Goal: Task Accomplishment & Management: Use online tool/utility

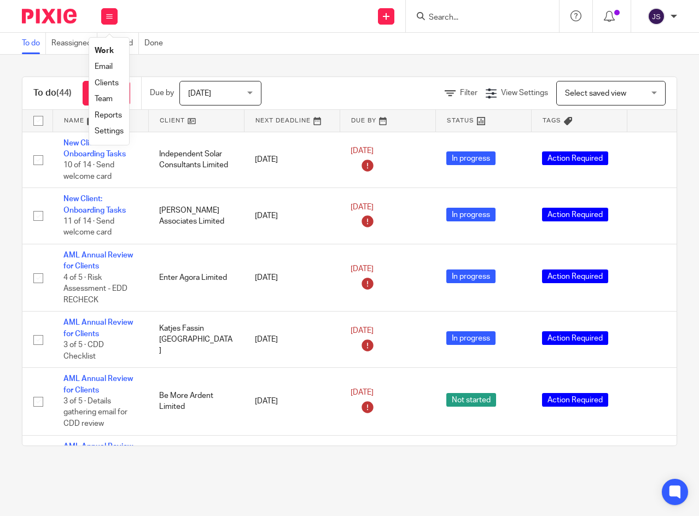
click at [268, 24] on div "Send new email Create task Add client Get Support Contact Support Help Document…" at bounding box center [413, 16] width 570 height 32
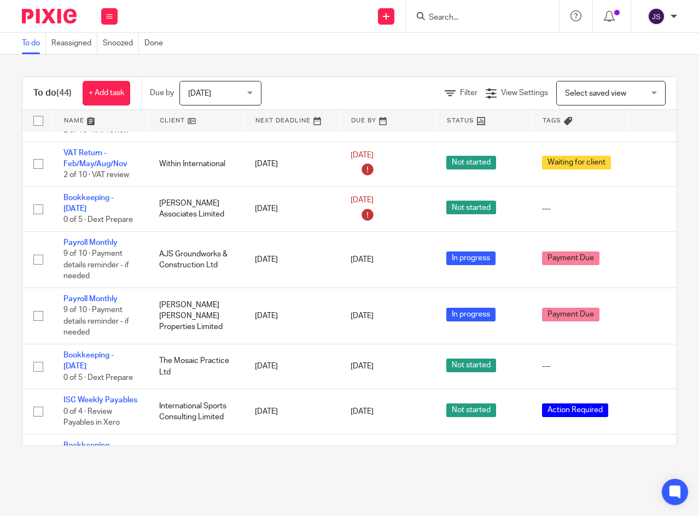
scroll to position [1476, 0]
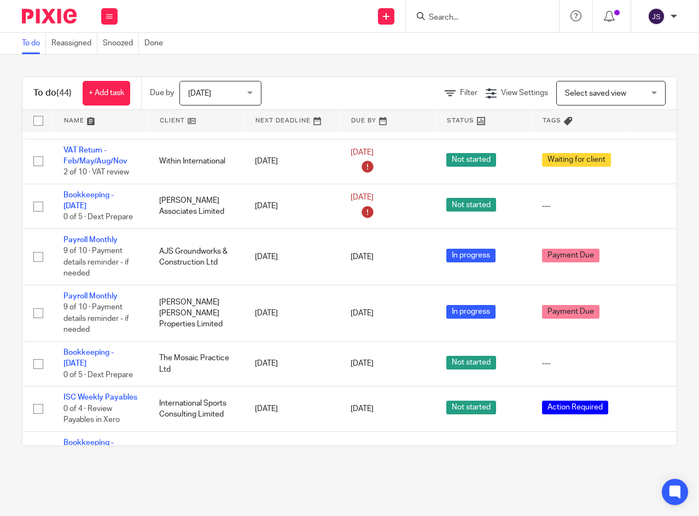
click at [648, 212] on icon at bounding box center [651, 206] width 11 height 11
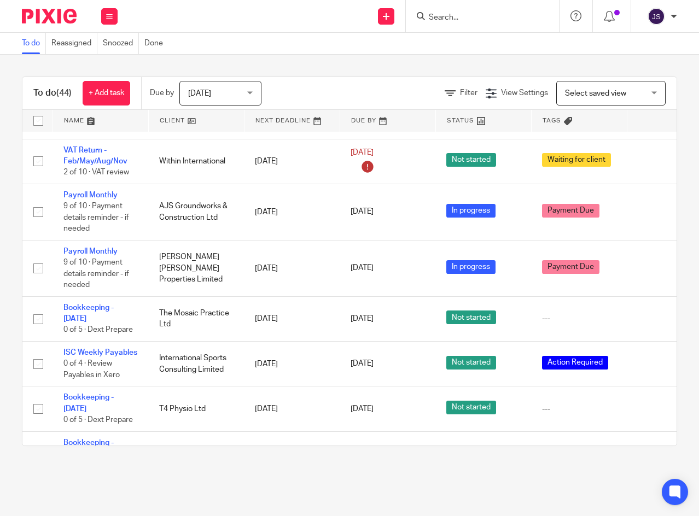
click at [92, 199] on link "Payroll Monthly" at bounding box center [90, 195] width 54 height 8
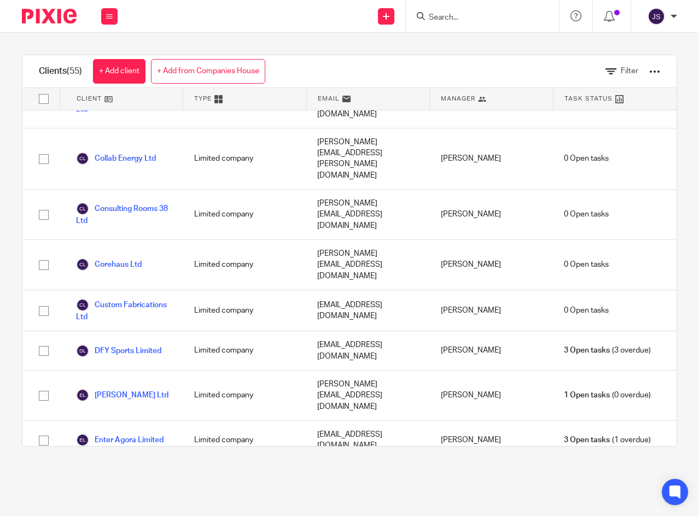
scroll to position [547, 0]
click at [153, 343] on link "DFY Sports Limited" at bounding box center [118, 349] width 85 height 13
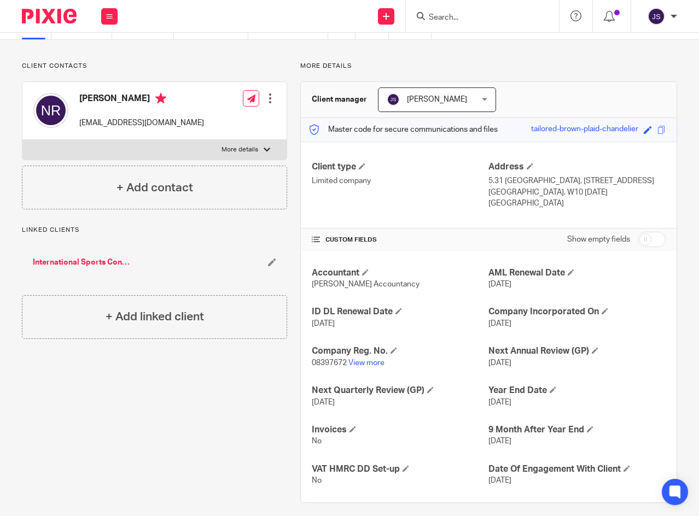
scroll to position [63, 0]
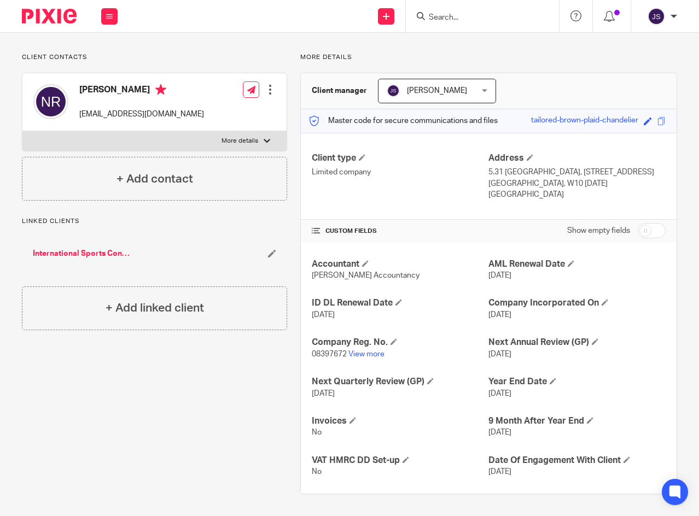
click at [649, 231] on input "checkbox" at bounding box center [652, 230] width 28 height 15
checkbox input "true"
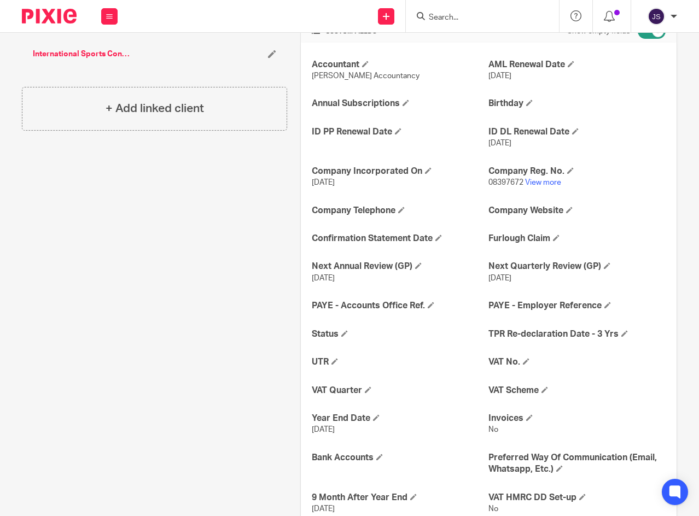
scroll to position [282, 0]
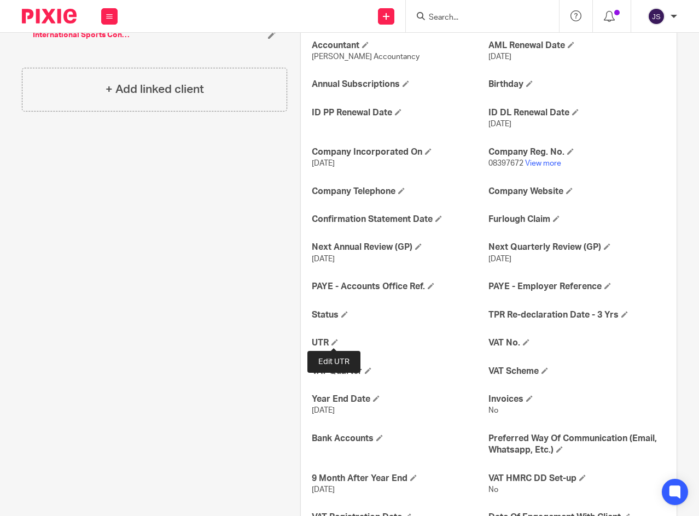
click at [331, 343] on span at bounding box center [334, 342] width 7 height 7
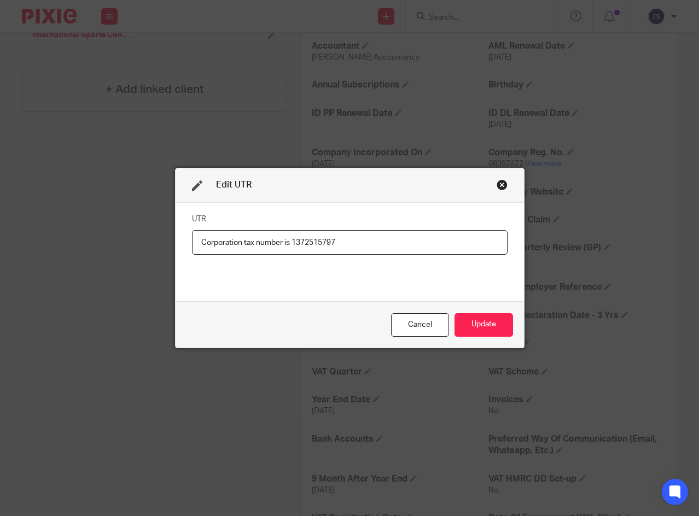
drag, startPoint x: 288, startPoint y: 243, endPoint x: 186, endPoint y: 251, distance: 102.0
click at [186, 251] on div "UTR Corporation tax number is 1372515797" at bounding box center [350, 252] width 348 height 99
type input "1372515797"
click at [481, 324] on button "Update" at bounding box center [483, 325] width 59 height 24
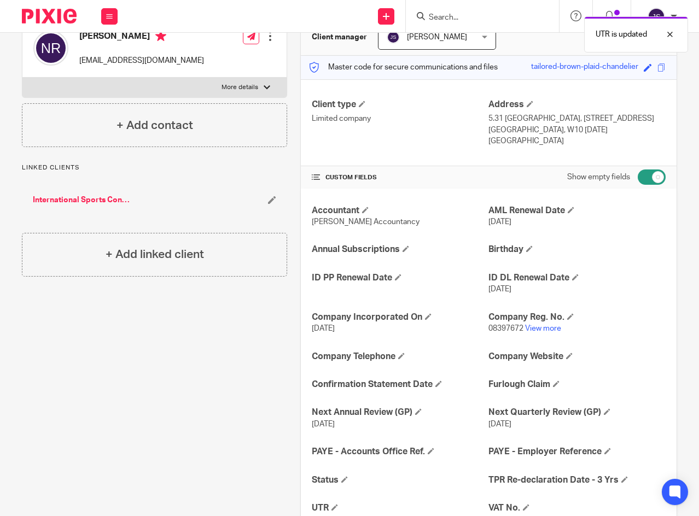
scroll to position [0, 0]
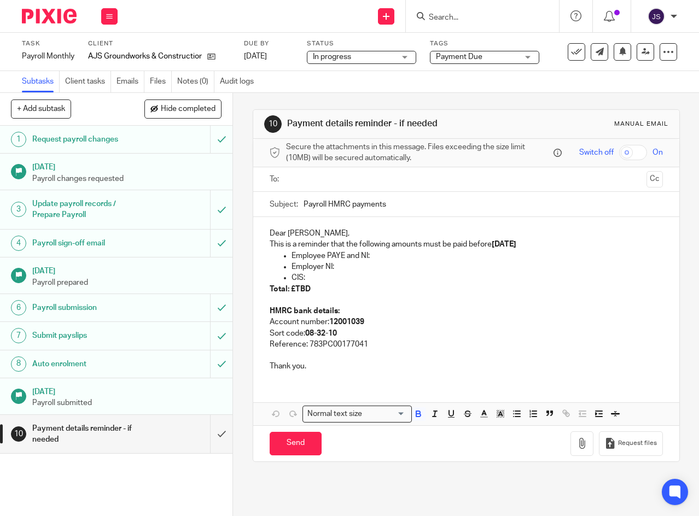
click at [512, 248] on strong "22nd October 2025" at bounding box center [504, 245] width 25 height 8
drag, startPoint x: 513, startPoint y: 246, endPoint x: 528, endPoint y: 246, distance: 15.3
click at [516, 246] on strong "22nd October 2025" at bounding box center [504, 245] width 25 height 8
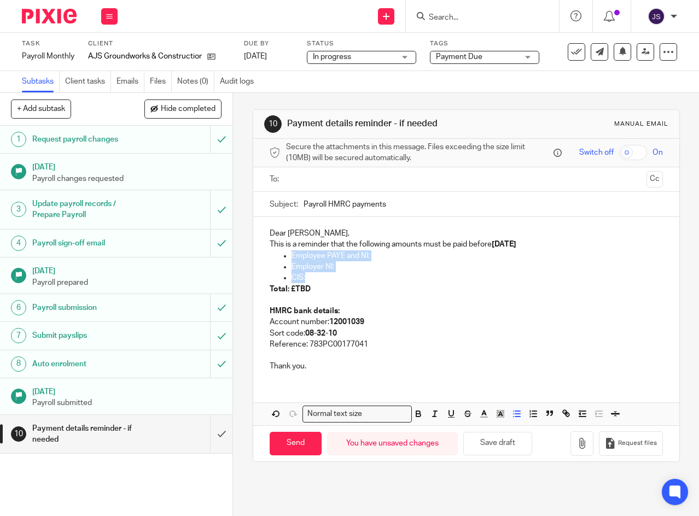
drag, startPoint x: 289, startPoint y: 258, endPoint x: 325, endPoint y: 286, distance: 45.9
click at [325, 284] on ul "Employee PAYE and NI: Employer NI: CIS:" at bounding box center [466, 266] width 393 height 33
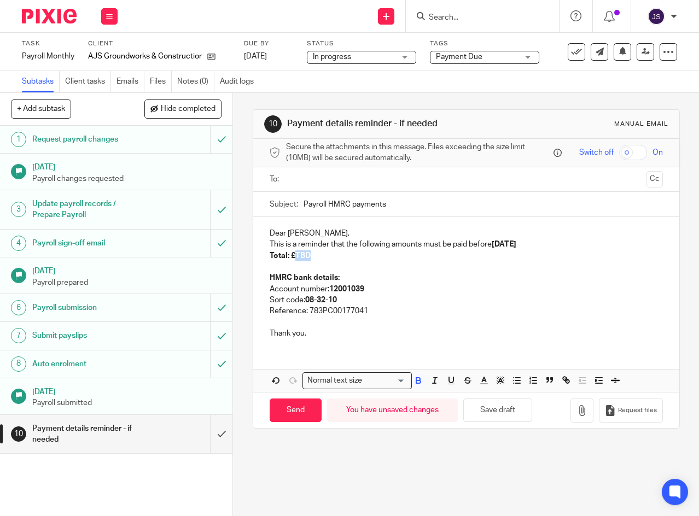
drag, startPoint x: 293, startPoint y: 258, endPoint x: 308, endPoint y: 259, distance: 15.3
click at [308, 259] on p "Total: £TBD" at bounding box center [466, 255] width 393 height 11
click at [399, 272] on p at bounding box center [466, 266] width 393 height 11
click at [372, 314] on p "Reference: 783PC00177041" at bounding box center [466, 311] width 393 height 11
click at [436, 337] on p "Thank you." at bounding box center [466, 333] width 393 height 11
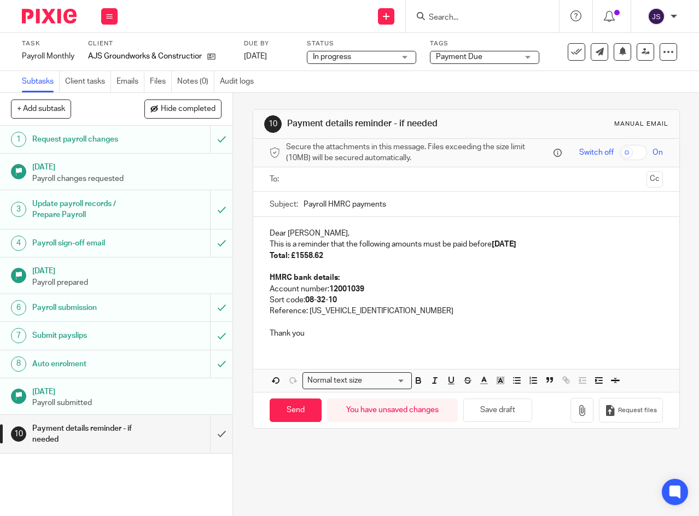
click at [323, 235] on p "Dear Andrew," at bounding box center [466, 233] width 393 height 11
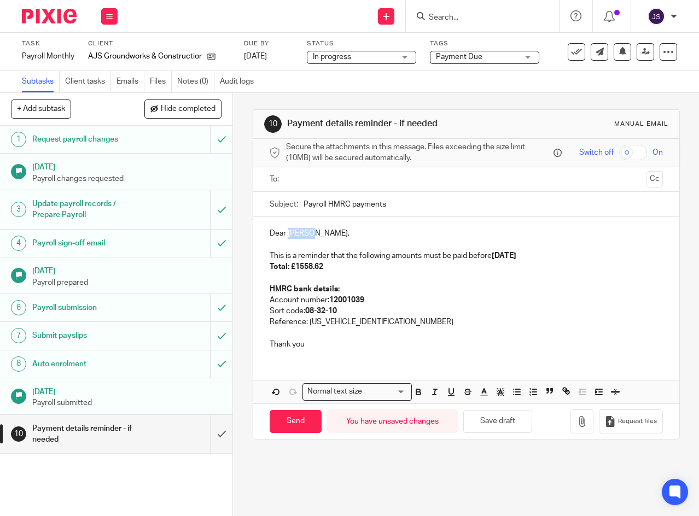
drag, startPoint x: 286, startPoint y: 236, endPoint x: 308, endPoint y: 237, distance: 21.9
click at [308, 237] on p "Dear Andrew," at bounding box center [466, 233] width 393 height 11
click at [321, 180] on input "text" at bounding box center [466, 179] width 352 height 13
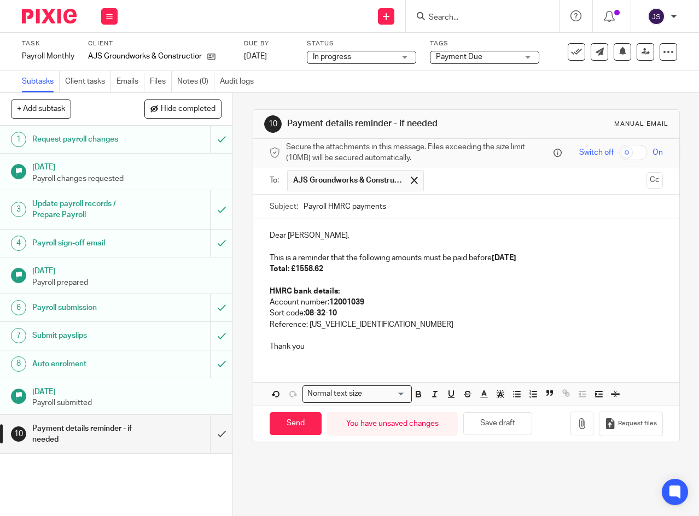
click at [396, 209] on input "Payroll HMRC payments" at bounding box center [482, 207] width 359 height 25
type input "Payroll HMRC payments reminder"
click at [455, 285] on p at bounding box center [466, 279] width 393 height 11
click at [417, 261] on p "This is a reminder that the following amounts must be paid before 22nd Septembe…" at bounding box center [466, 258] width 393 height 11
click at [446, 297] on p "HMRC bank details:" at bounding box center [466, 291] width 393 height 11
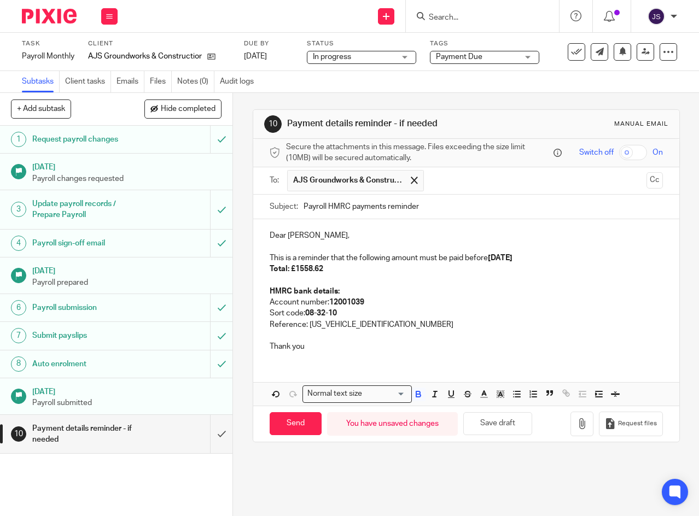
click at [299, 428] on input "Send" at bounding box center [296, 424] width 52 height 24
type input "Sent"
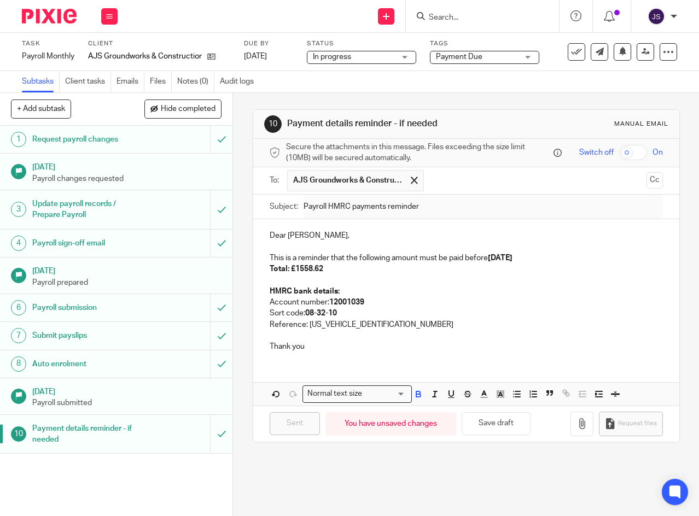
click at [107, 19] on icon at bounding box center [109, 16] width 7 height 7
click at [99, 50] on link "Work" at bounding box center [104, 51] width 19 height 8
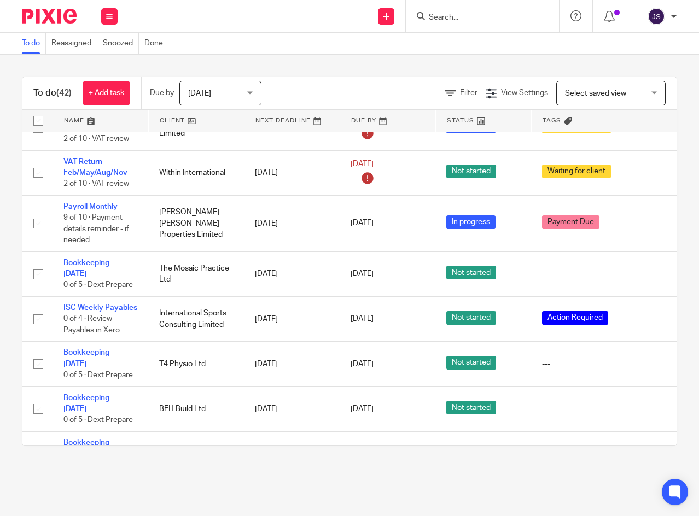
scroll to position [1476, 0]
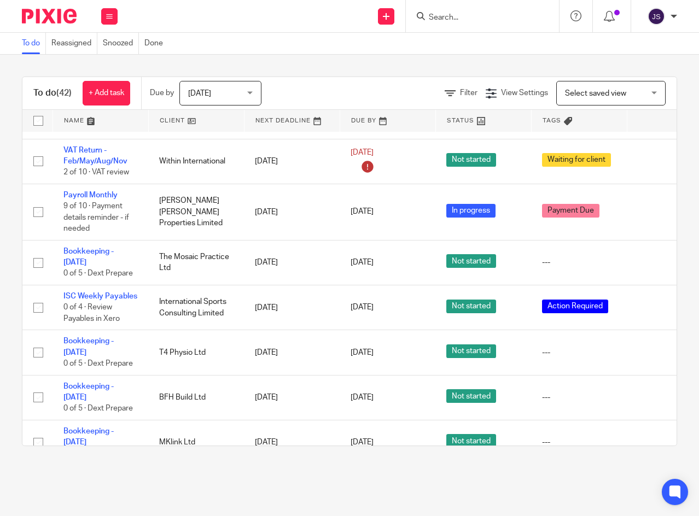
click at [103, 199] on link "Payroll Monthly" at bounding box center [90, 195] width 54 height 8
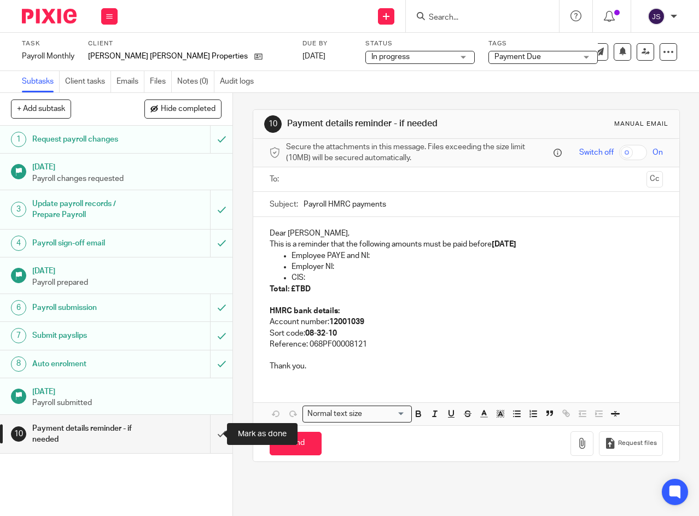
click at [211, 437] on input "submit" at bounding box center [116, 434] width 232 height 39
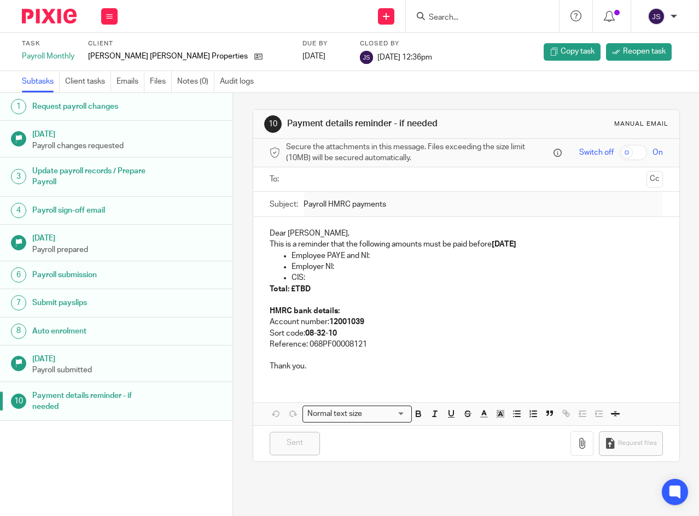
click at [109, 14] on icon at bounding box center [109, 16] width 7 height 7
click at [103, 50] on link "Work" at bounding box center [104, 51] width 19 height 8
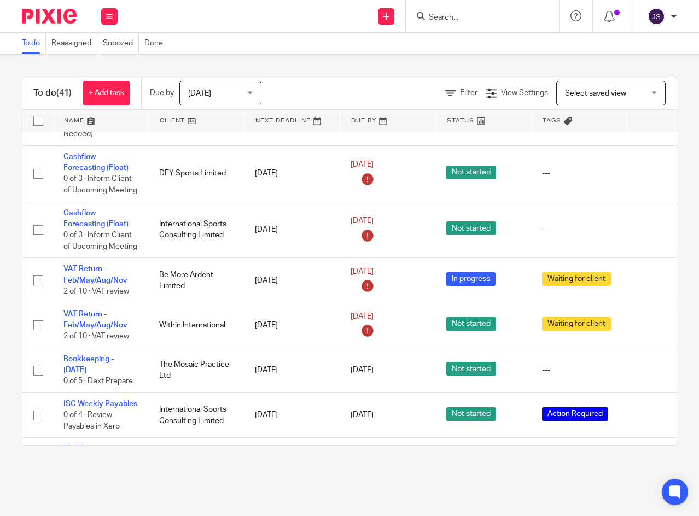
scroll to position [1367, 0]
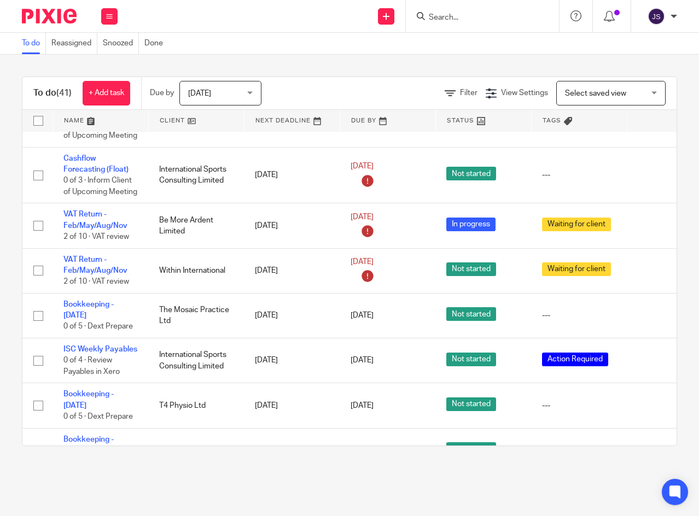
click at [647, 181] on icon at bounding box center [651, 175] width 11 height 11
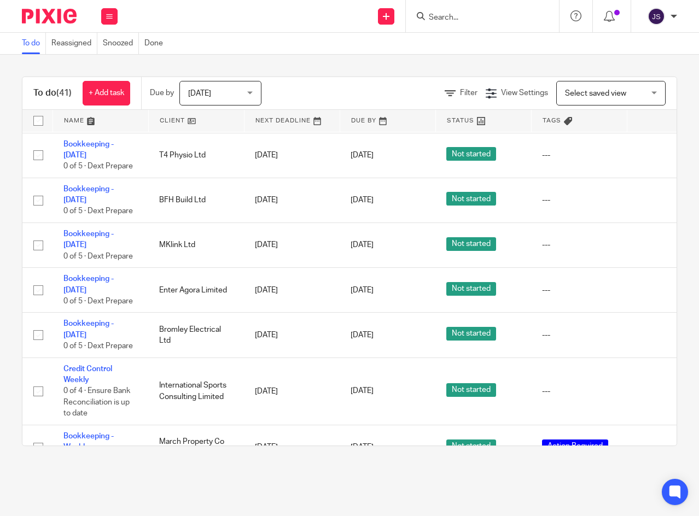
scroll to position [1586, 0]
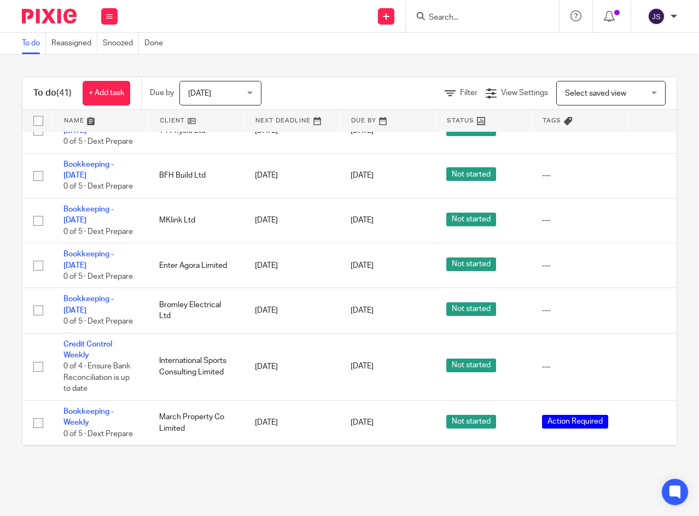
click at [648, 316] on icon at bounding box center [651, 310] width 11 height 11
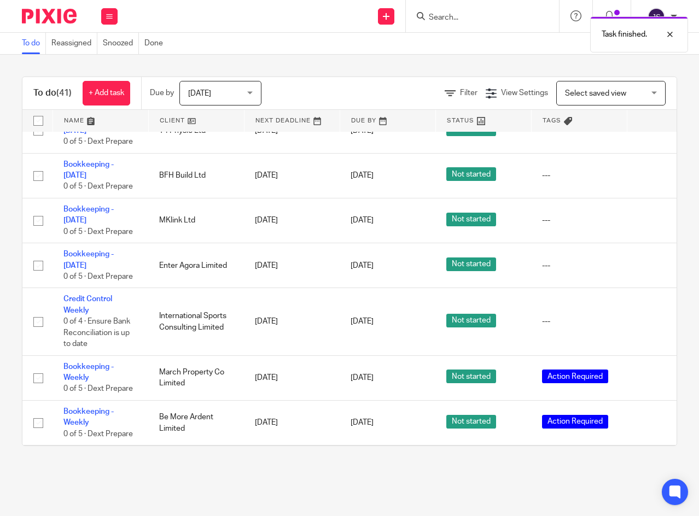
click at [647, 271] on icon at bounding box center [651, 265] width 11 height 11
